Goal: Transaction & Acquisition: Obtain resource

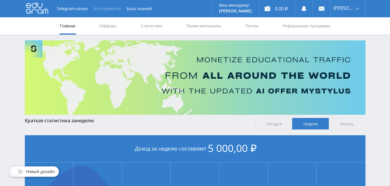
click at [110, 9] on button "Инструменты" at bounding box center [107, 8] width 33 height 17
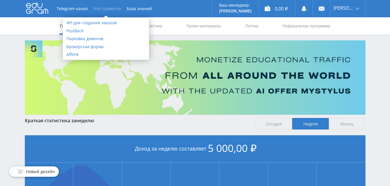
click at [168, 13] on div "Telegram-канал Инструменты База знаний Ваш менеджер: Valeria Valeria Online @va…" at bounding box center [195, 8] width 341 height 17
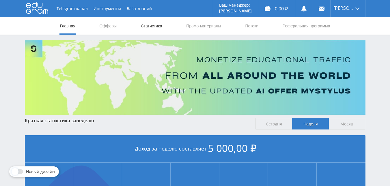
click at [152, 26] on link "Статистика" at bounding box center [151, 25] width 23 height 17
click at [307, 26] on link "Реферальная программа" at bounding box center [306, 25] width 49 height 17
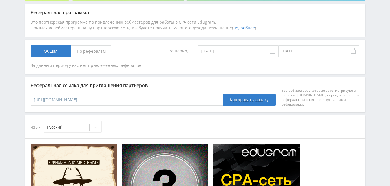
scroll to position [85, 0]
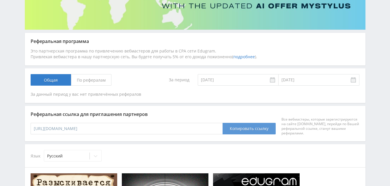
click at [238, 130] on button "Копировать ссылку" at bounding box center [249, 129] width 53 height 12
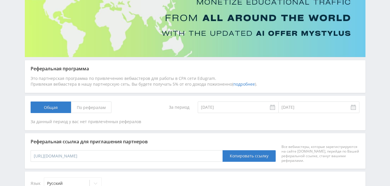
scroll to position [87, 0]
